Goal: Transaction & Acquisition: Purchase product/service

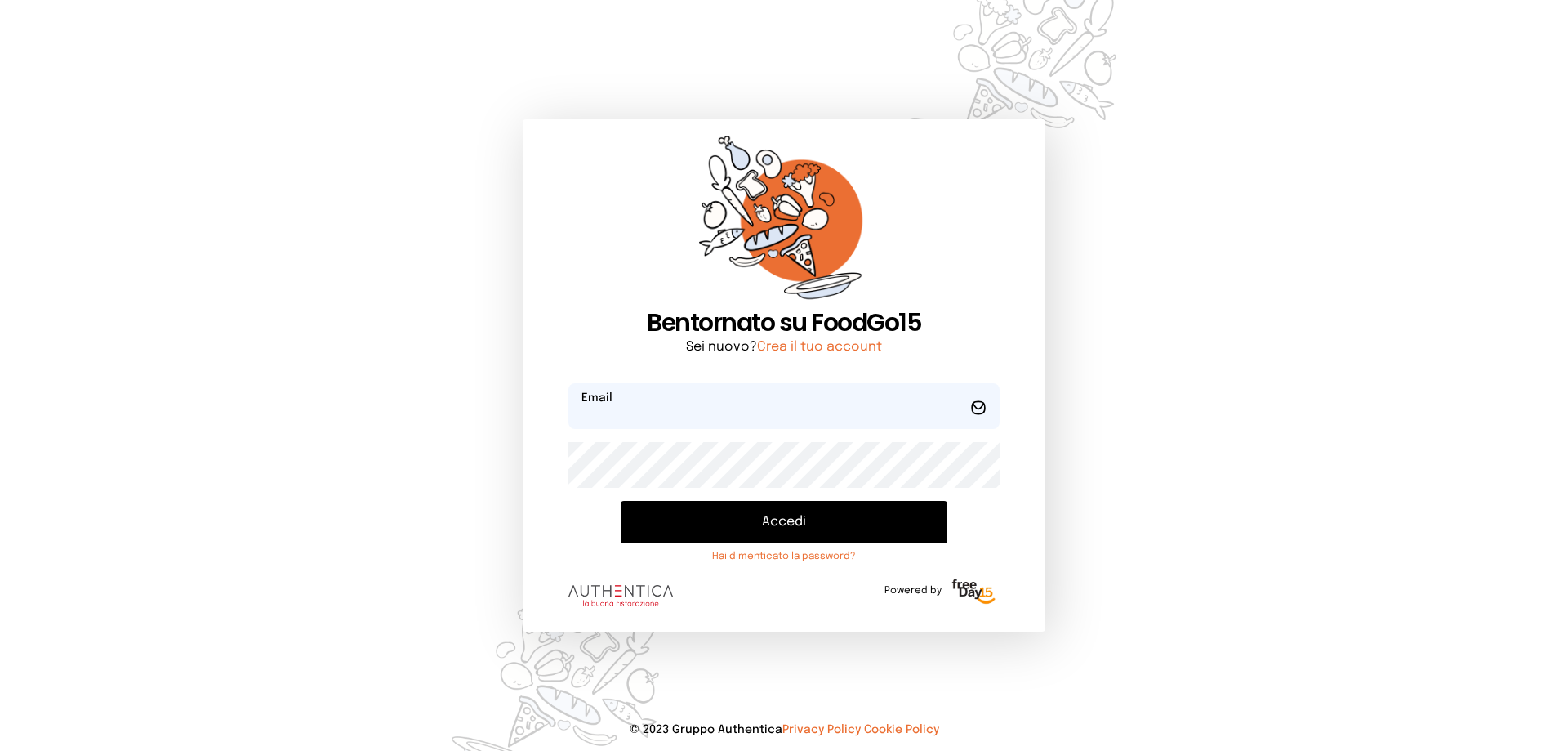
type input "**********"
click at [770, 520] on button "Accedi" at bounding box center [784, 522] width 327 height 43
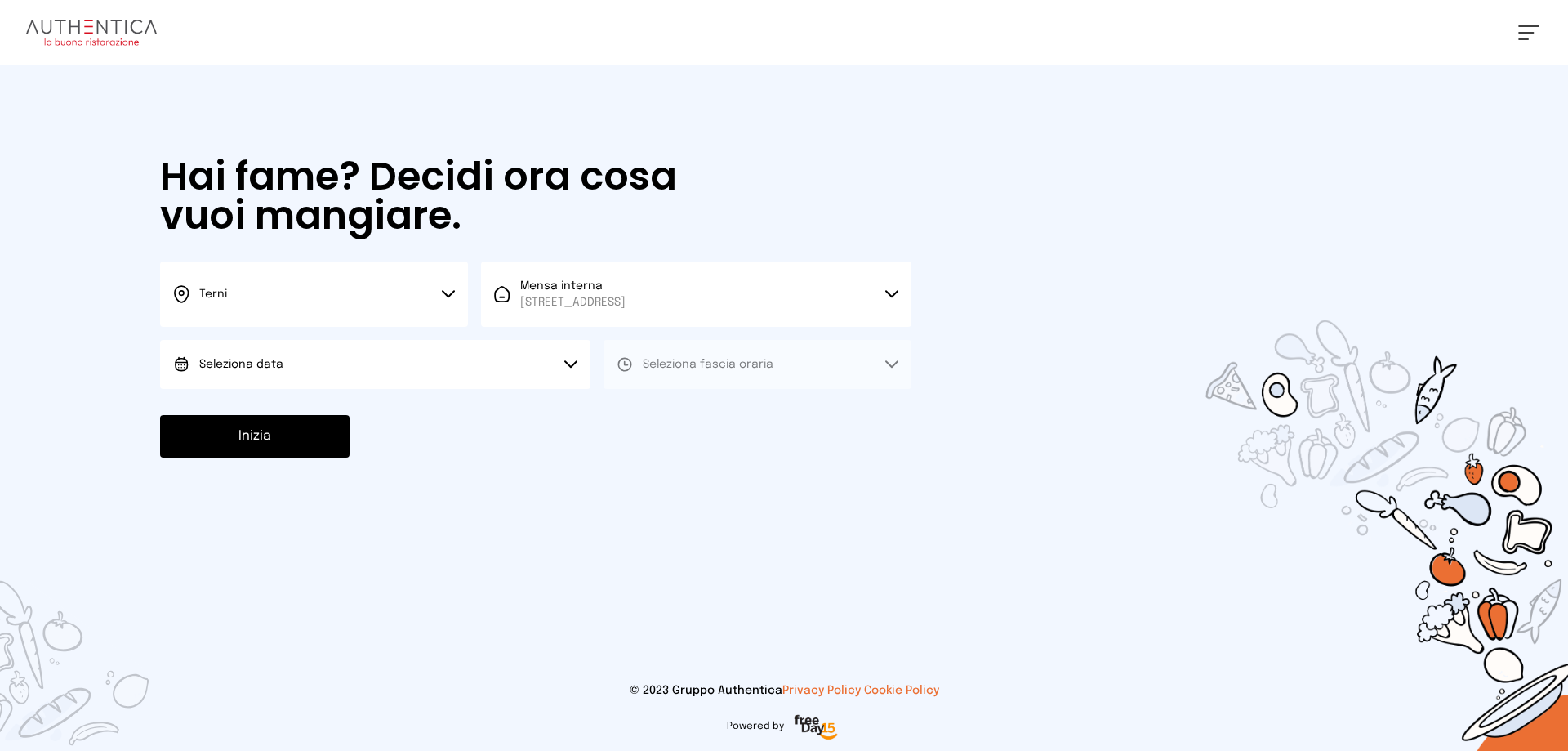
click at [443, 357] on button "Seleziona data" at bounding box center [375, 364] width 430 height 49
click at [450, 414] on li "[DATE], [DATE]" at bounding box center [375, 410] width 430 height 43
click at [679, 363] on span "Seleziona fascia oraria" at bounding box center [708, 364] width 130 height 11
click at [700, 414] on li "Pranzo" at bounding box center [757, 410] width 308 height 43
click at [288, 443] on button "Inizia" at bounding box center [254, 436] width 189 height 43
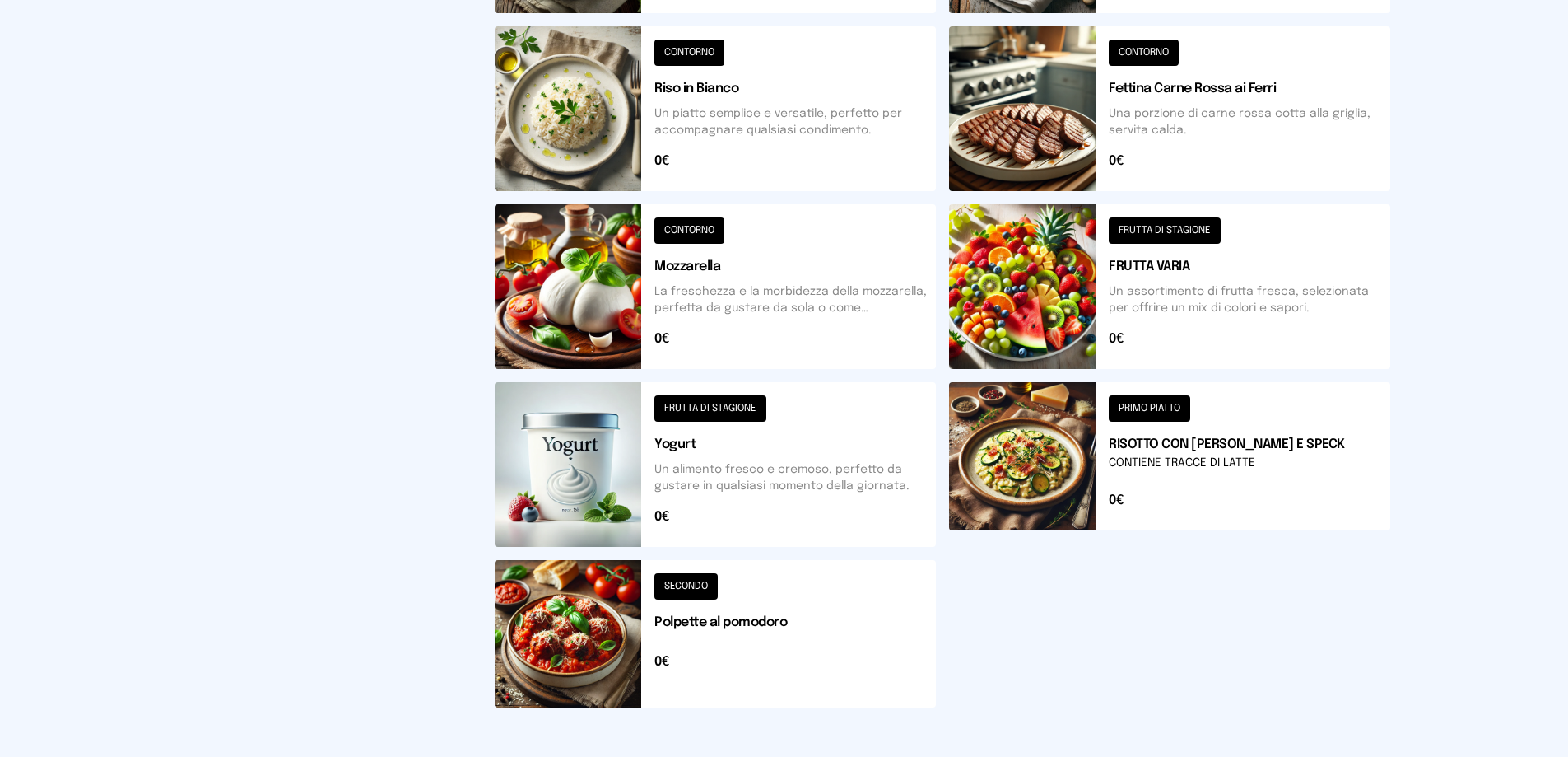
scroll to position [577, 0]
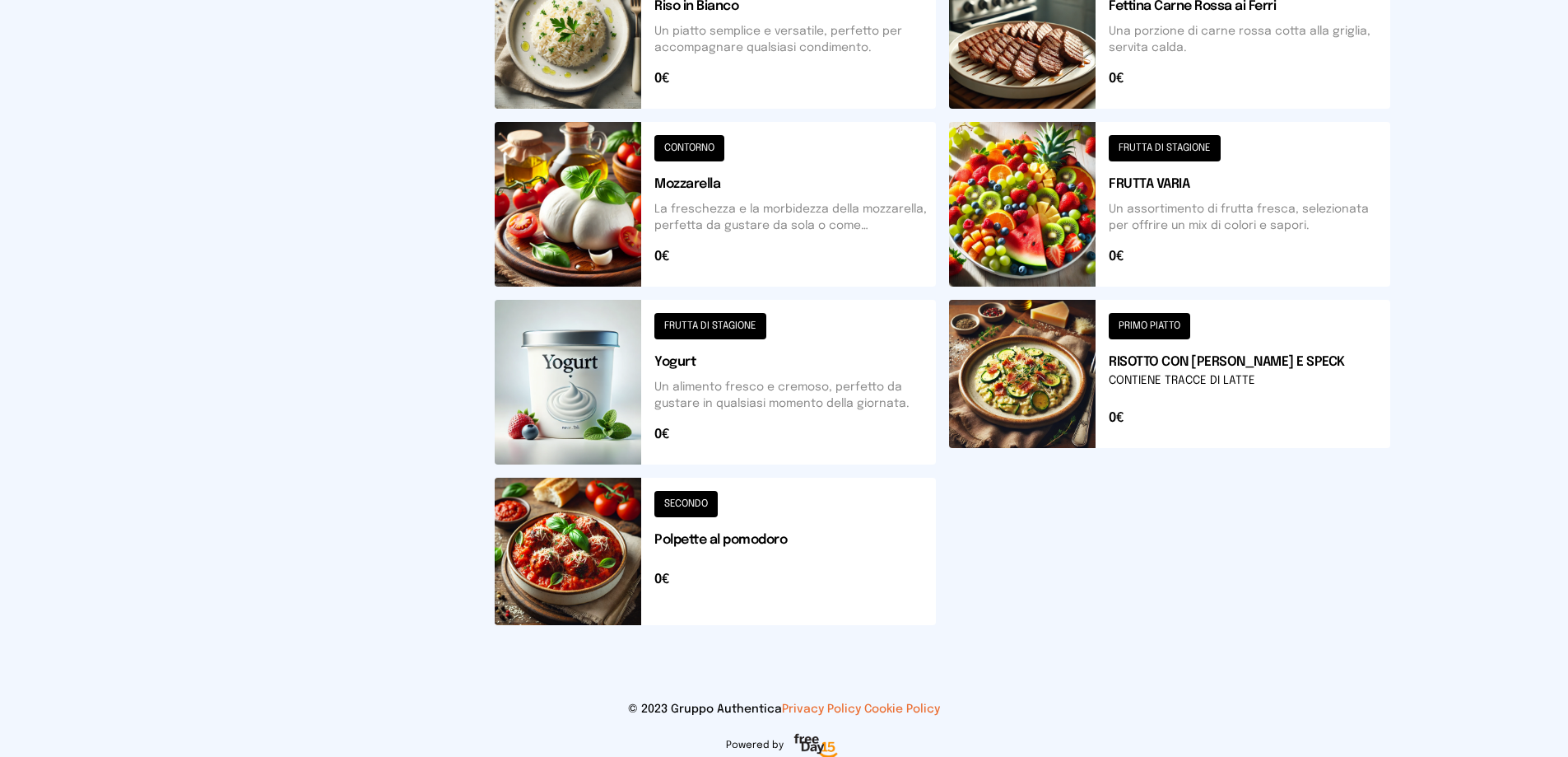
click at [1186, 378] on button at bounding box center [1170, 381] width 441 height 164
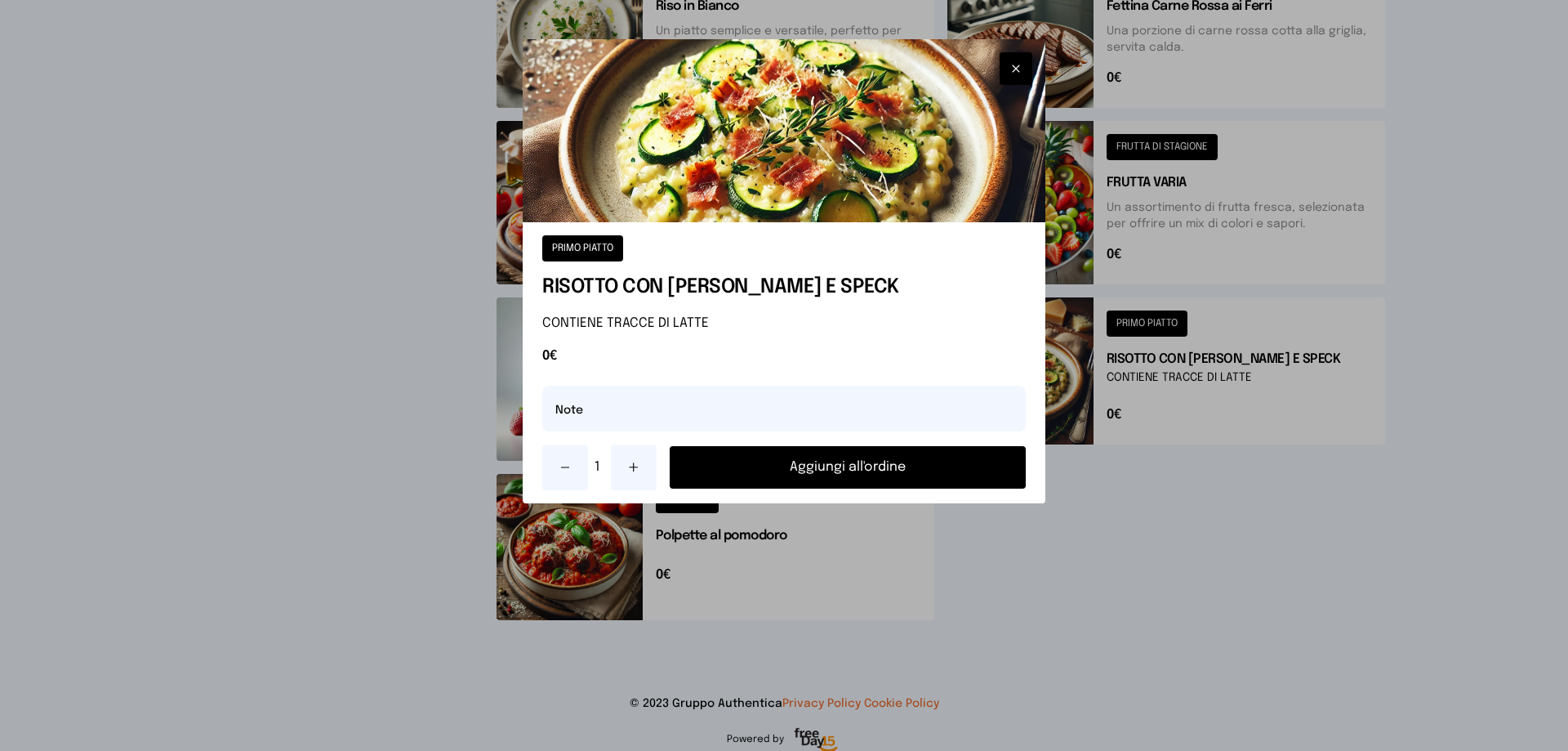
click at [830, 472] on button "Aggiungi all'ordine" at bounding box center [848, 468] width 356 height 43
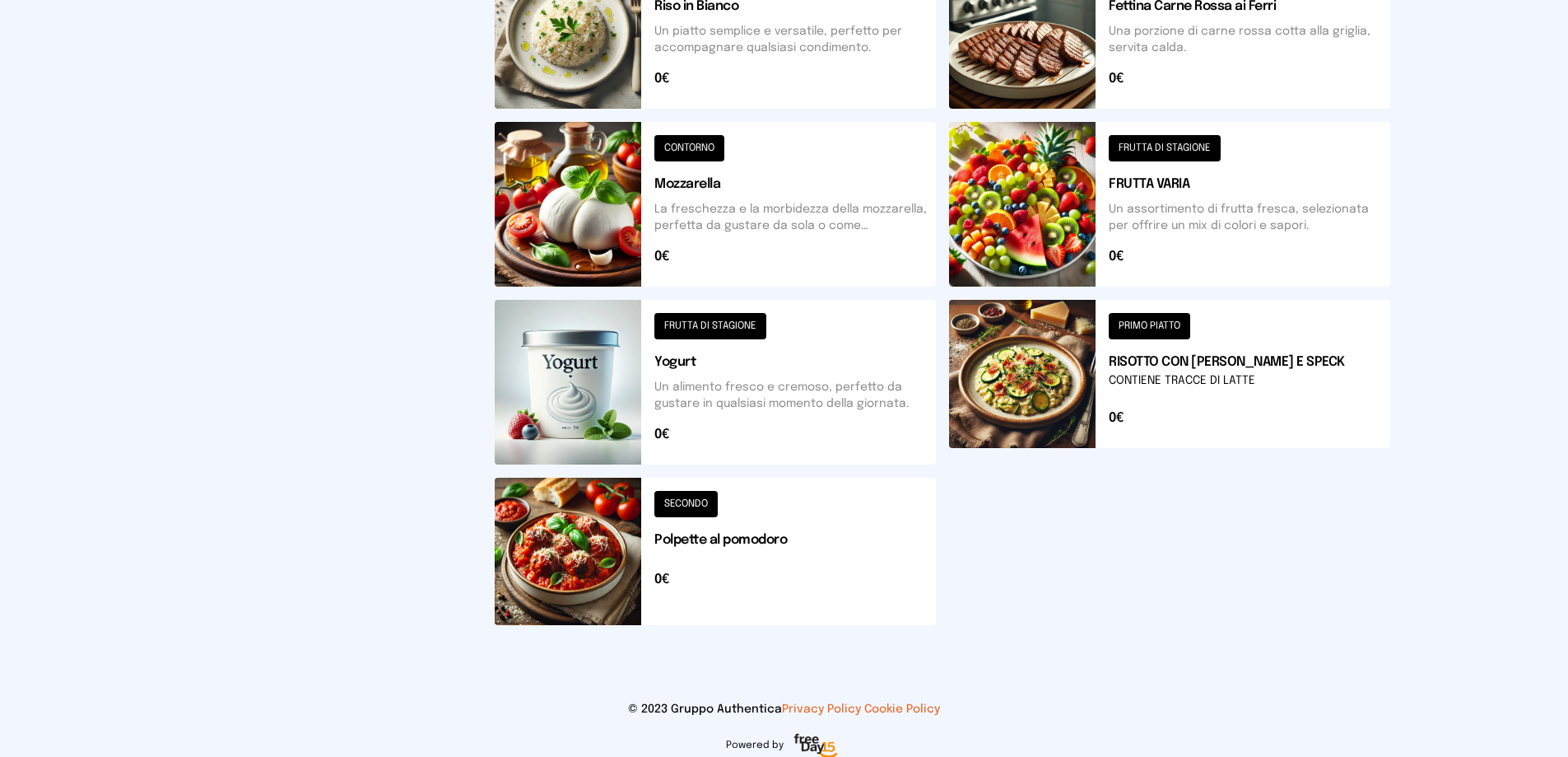
click at [736, 546] on button at bounding box center [715, 550] width 441 height 147
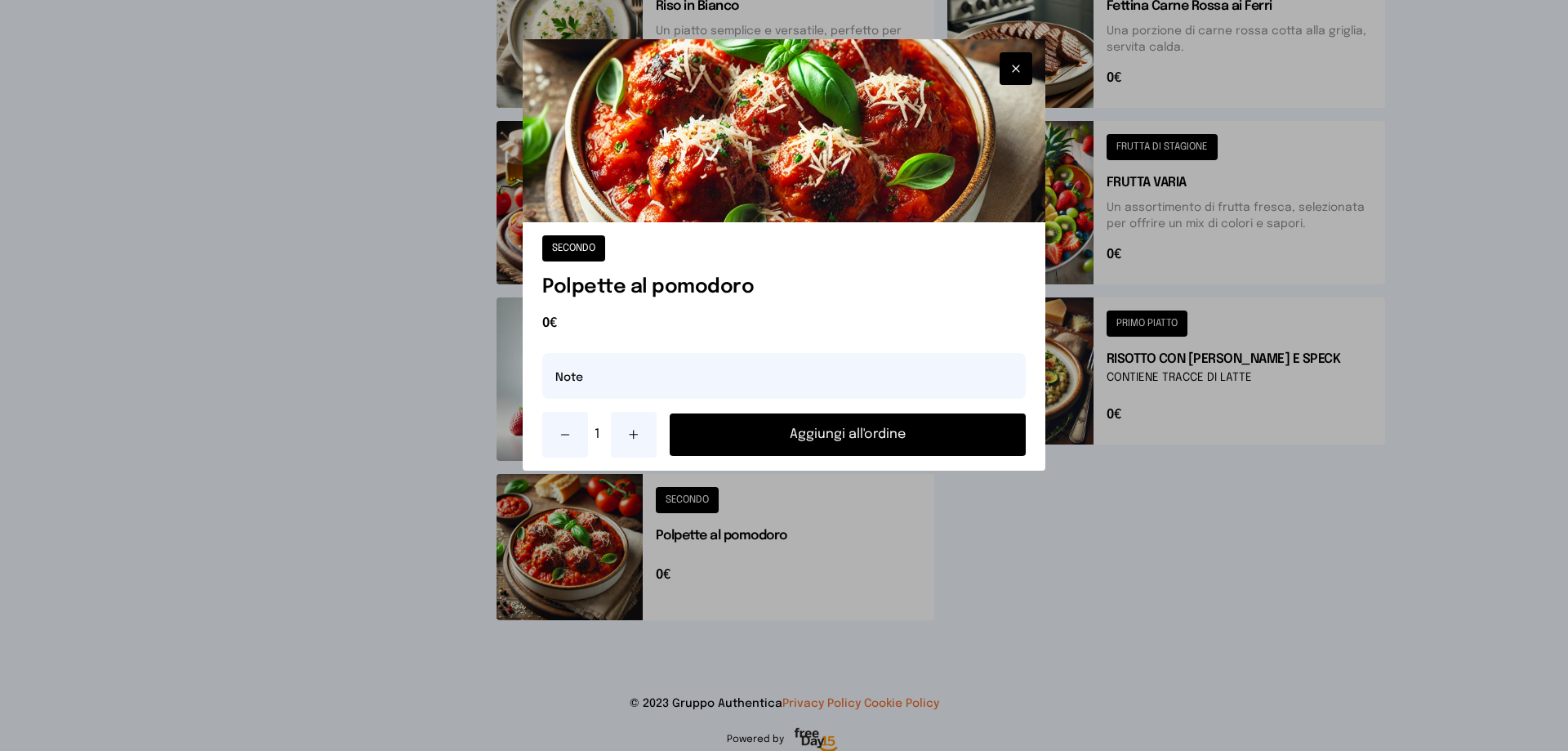
click at [784, 427] on button "Aggiungi all'ordine" at bounding box center [848, 435] width 356 height 43
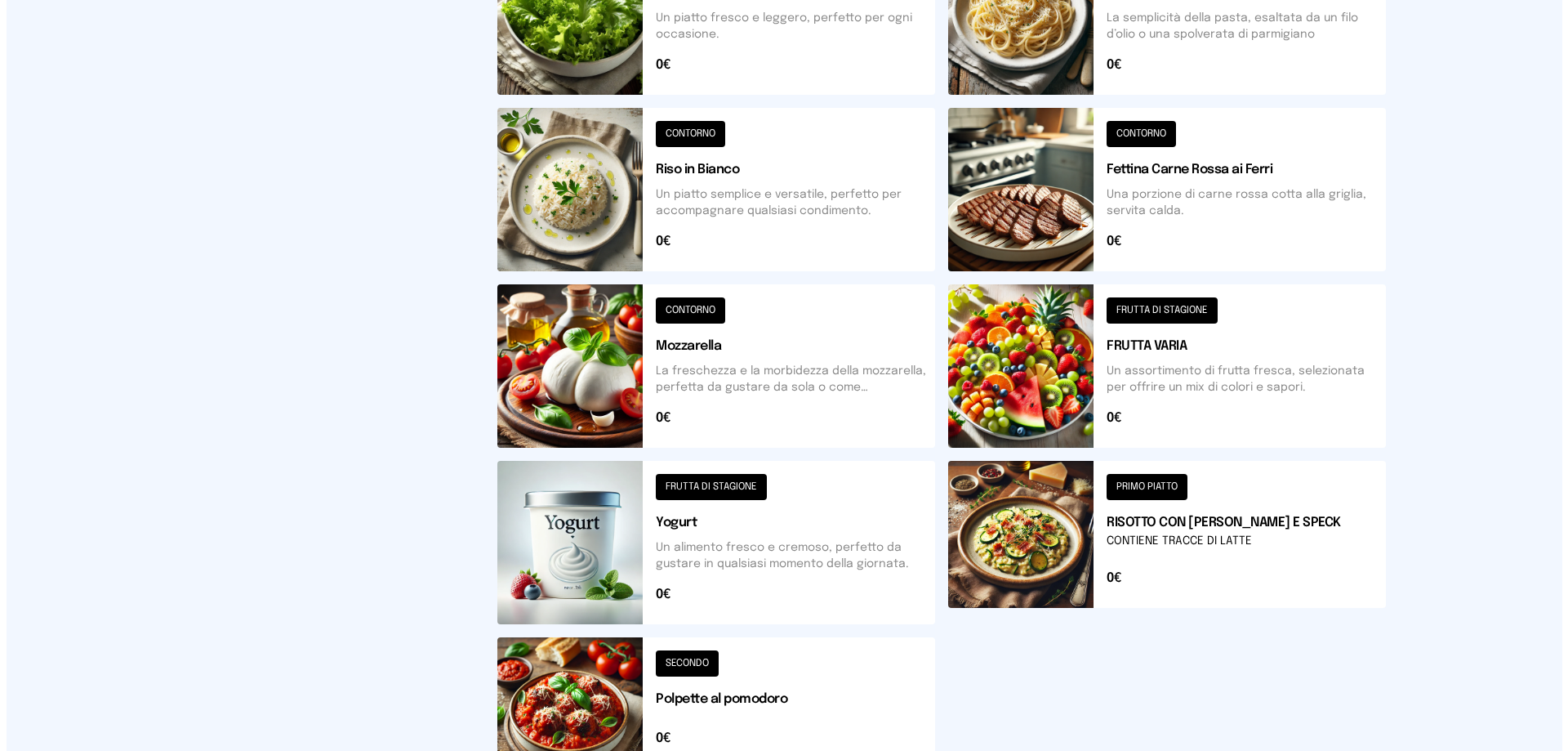
scroll to position [0, 0]
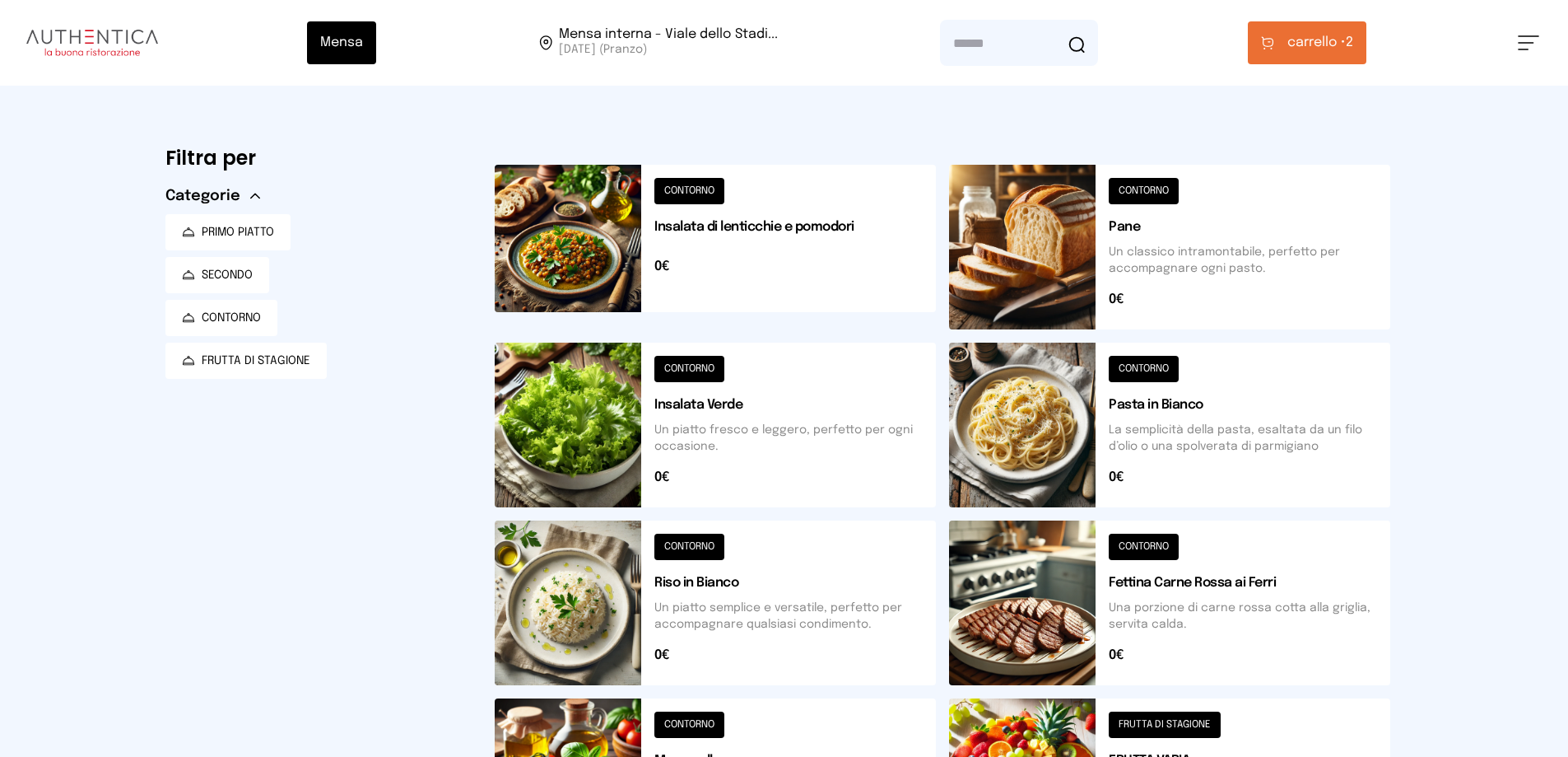
click at [792, 270] on button at bounding box center [715, 246] width 441 height 164
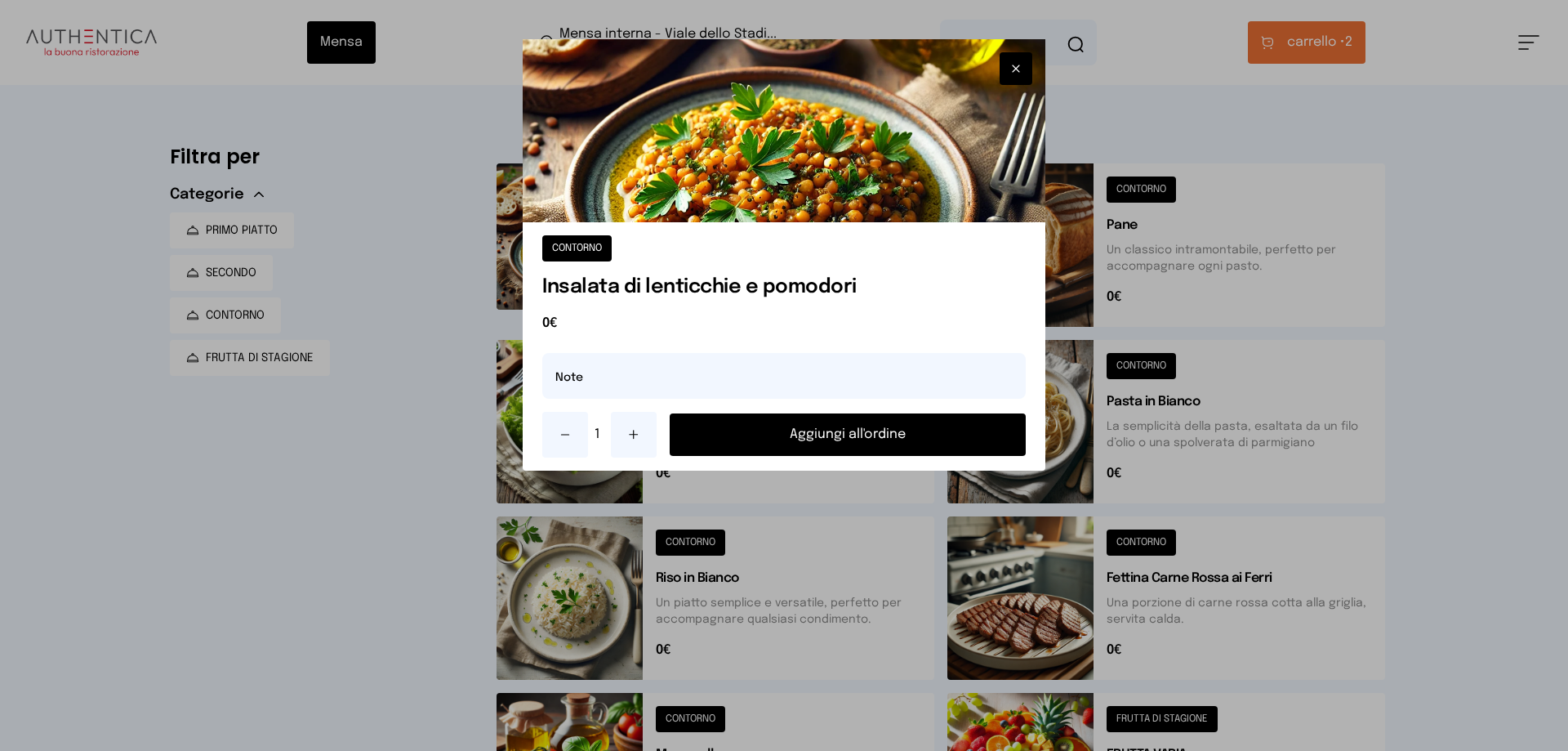
click at [818, 422] on button "Aggiungi all'ordine" at bounding box center [848, 435] width 356 height 43
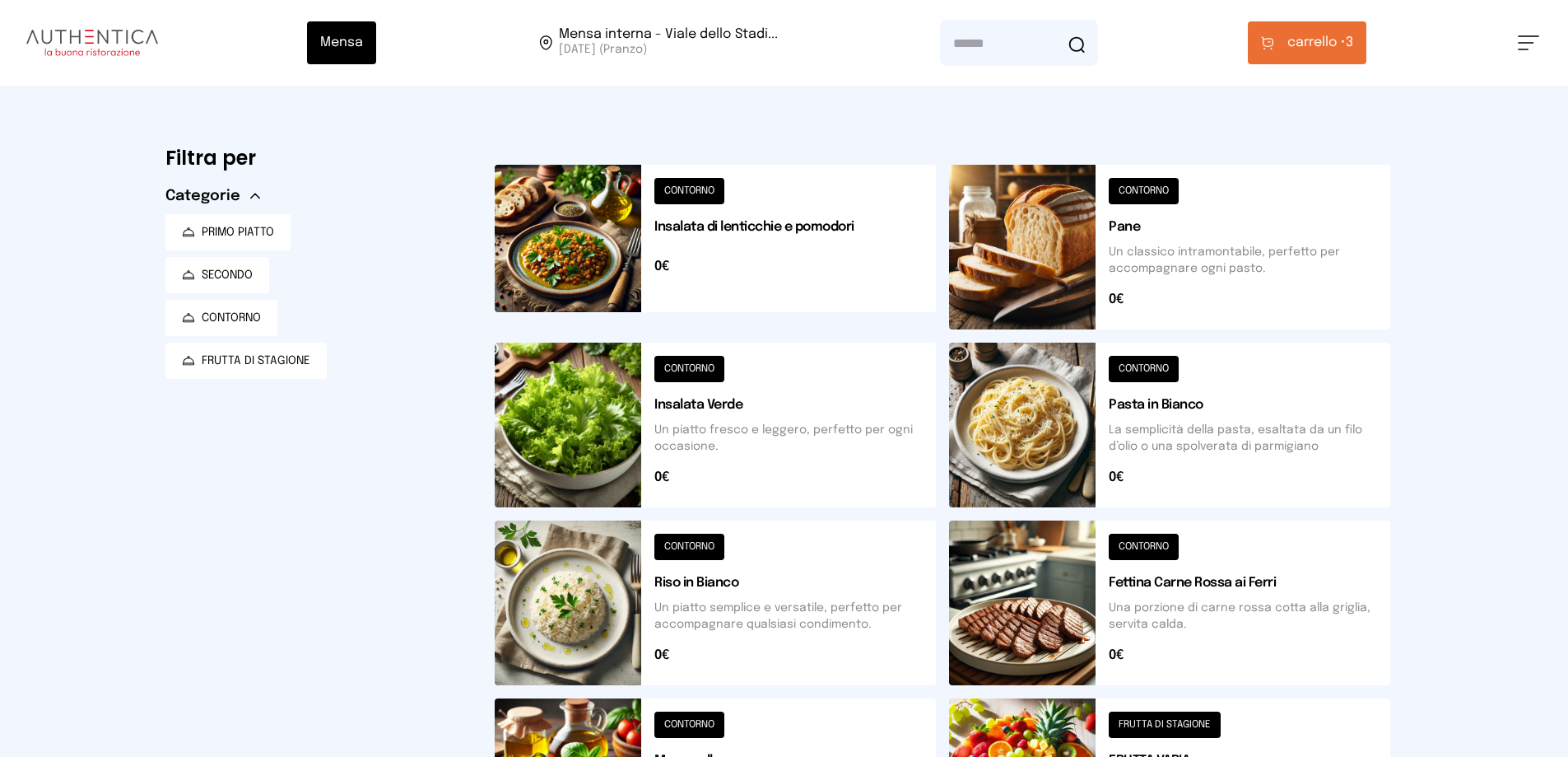
click at [1297, 31] on button "carrello • 3" at bounding box center [1307, 43] width 118 height 43
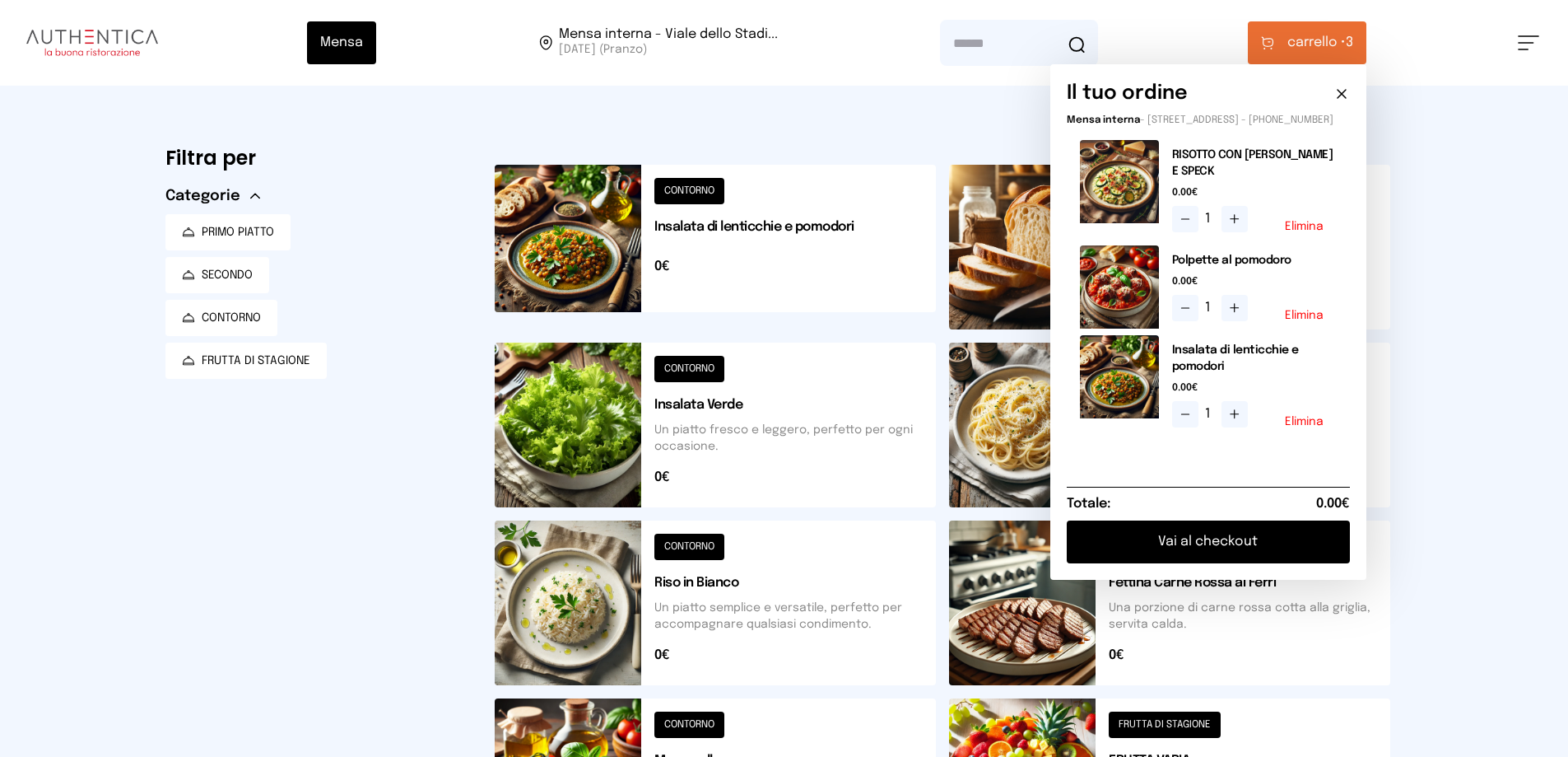
click at [1208, 556] on button "Vai al checkout" at bounding box center [1208, 542] width 284 height 43
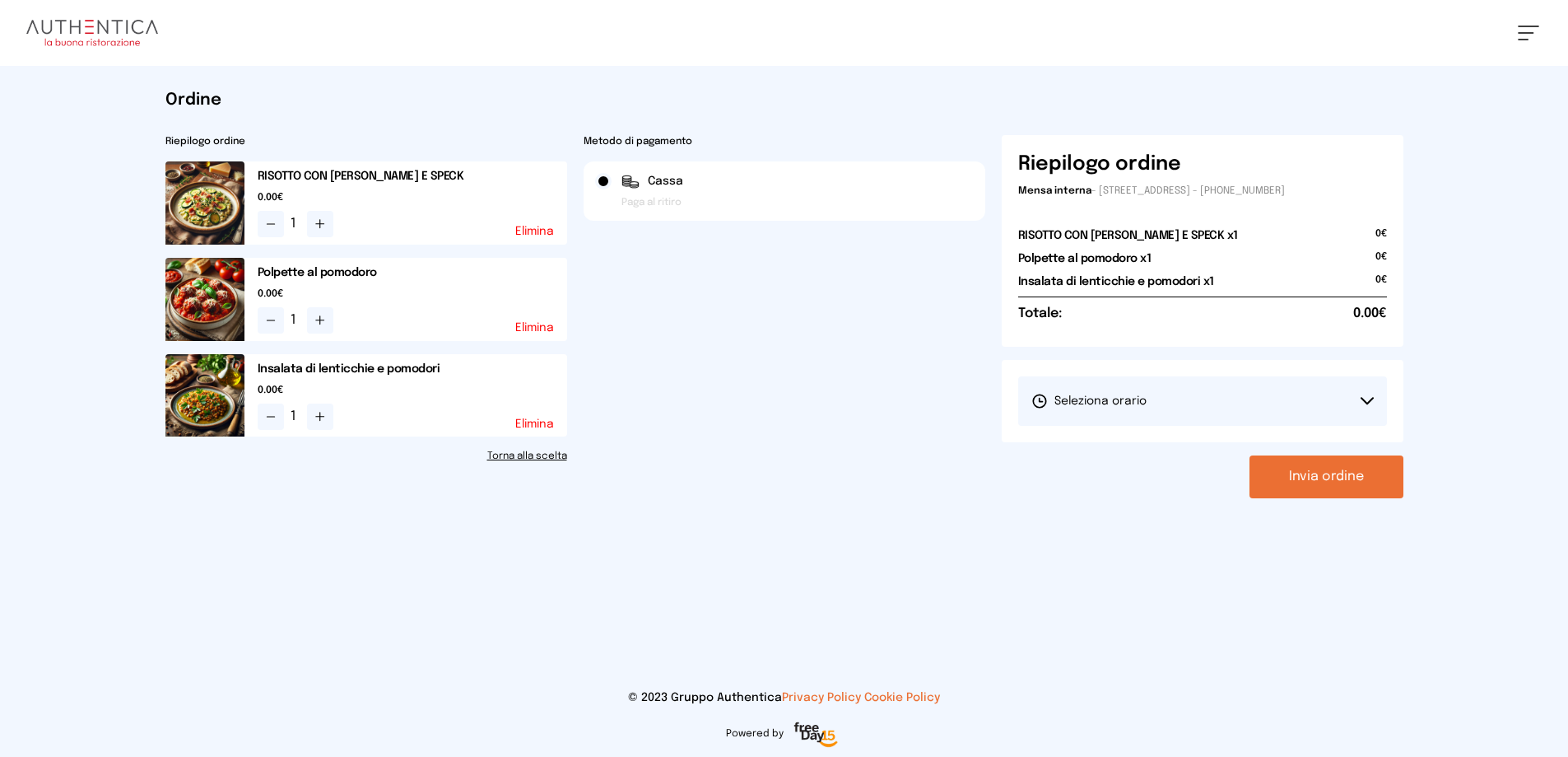
click at [1139, 390] on button "Seleziona orario" at bounding box center [1203, 401] width 369 height 50
click at [1115, 441] on span "1° Turno (13:00 - 15:00)" at bounding box center [1094, 447] width 124 height 17
click at [1280, 476] on button "Invia ordine" at bounding box center [1327, 477] width 154 height 43
